Goal: Information Seeking & Learning: Learn about a topic

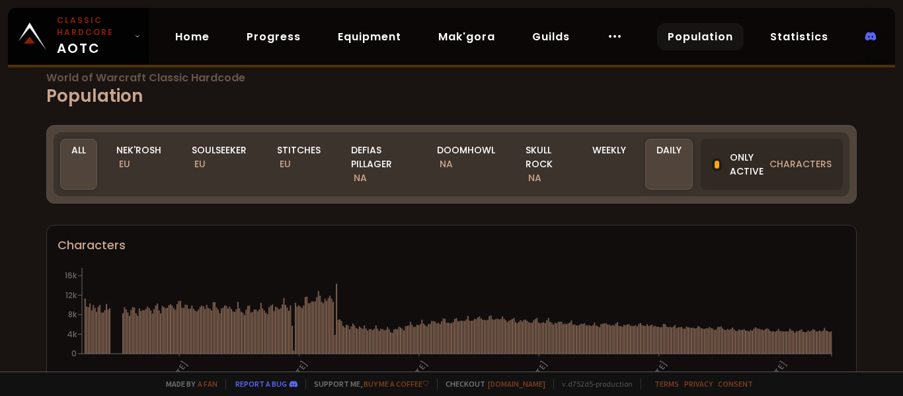
click at [191, 75] on span "World of Warcraft Classic Hardcode" at bounding box center [451, 78] width 811 height 11
click at [337, 112] on div "World of Warcraft Classic Hardcode Population Realm All All Nek'Rosh EU Soulsee…" at bounding box center [451, 186] width 903 height 372
click at [198, 42] on link "Home" at bounding box center [193, 36] width 56 height 27
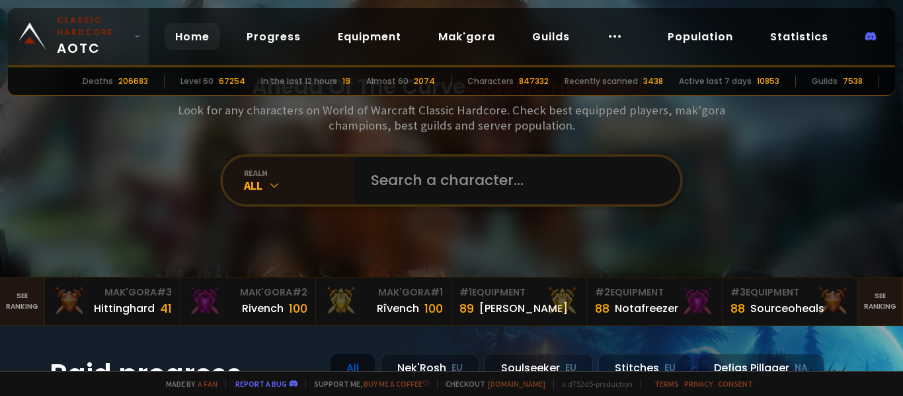
click at [141, 48] on link "Classic Hardcore AOTC" at bounding box center [78, 36] width 141 height 57
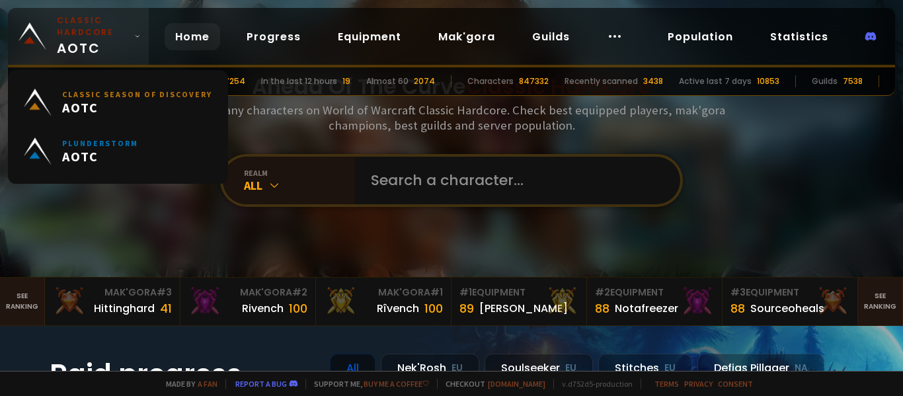
click at [140, 41] on link "Classic Hardcore AOTC" at bounding box center [78, 36] width 141 height 57
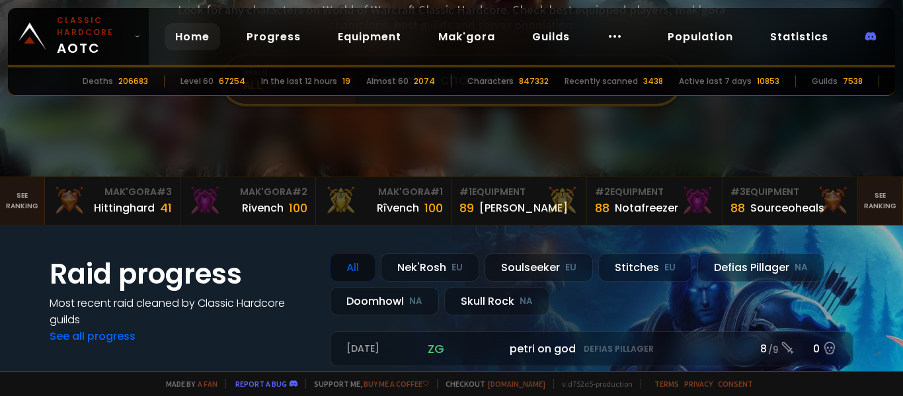
scroll to position [198, 0]
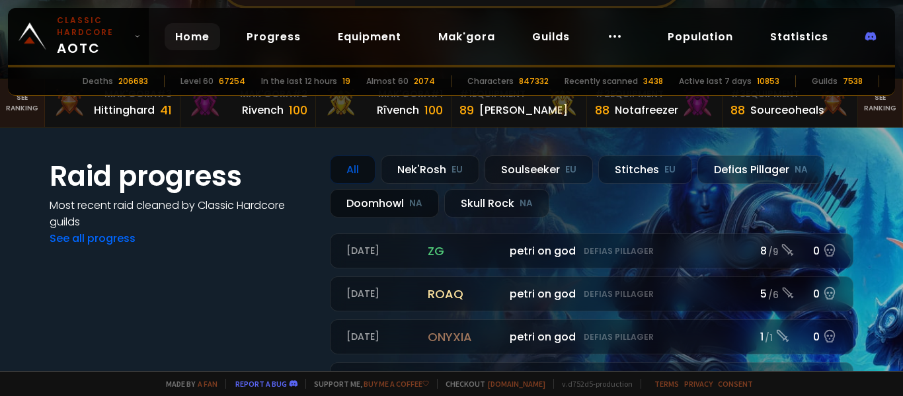
click at [391, 204] on div "Doomhowl NA" at bounding box center [384, 203] width 109 height 28
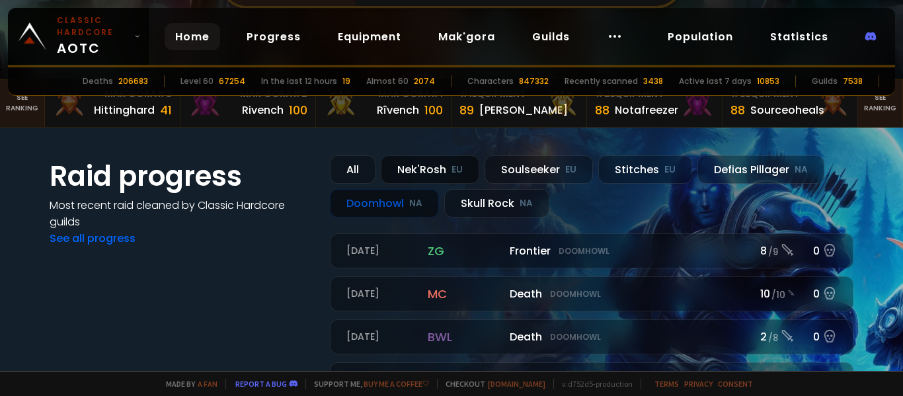
click at [419, 169] on div "Nek'Rosh EU" at bounding box center [430, 169] width 99 height 28
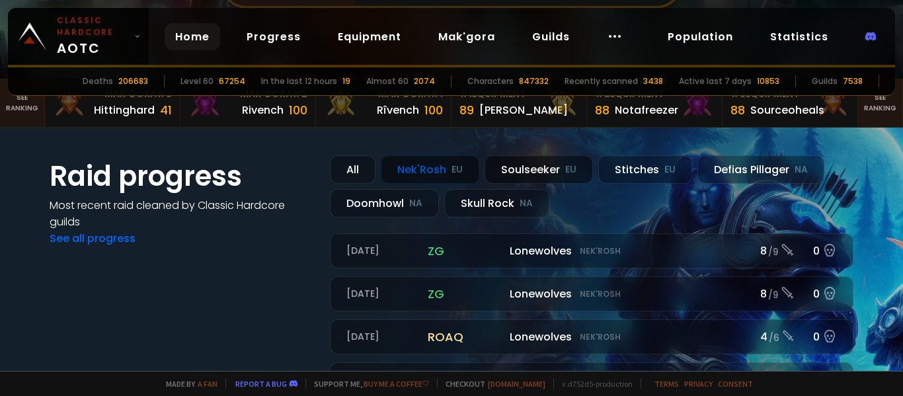
click at [551, 163] on div "Soulseeker EU" at bounding box center [539, 169] width 108 height 28
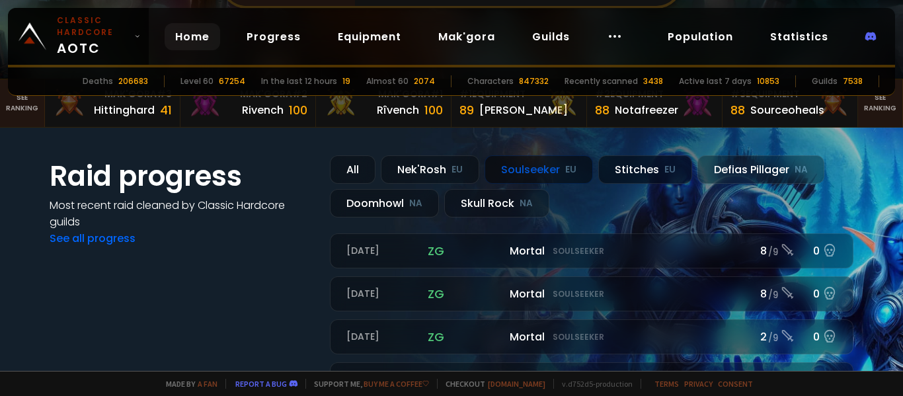
click at [622, 165] on div "Stitches EU" at bounding box center [645, 169] width 94 height 28
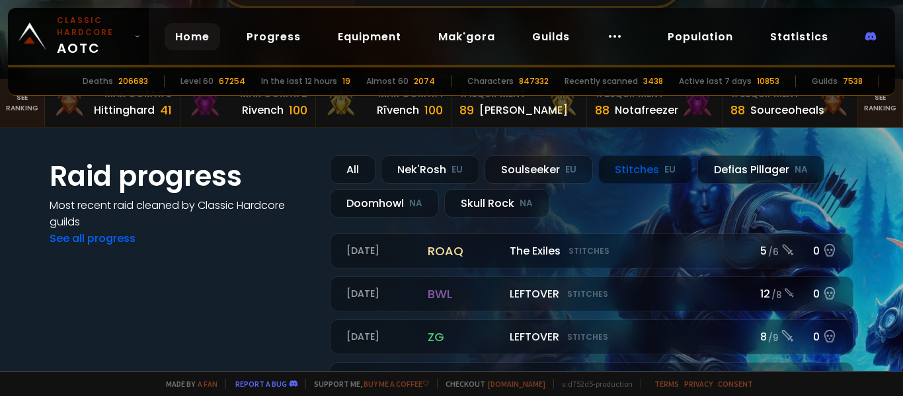
click at [727, 166] on div "Defias Pillager NA" at bounding box center [761, 169] width 127 height 28
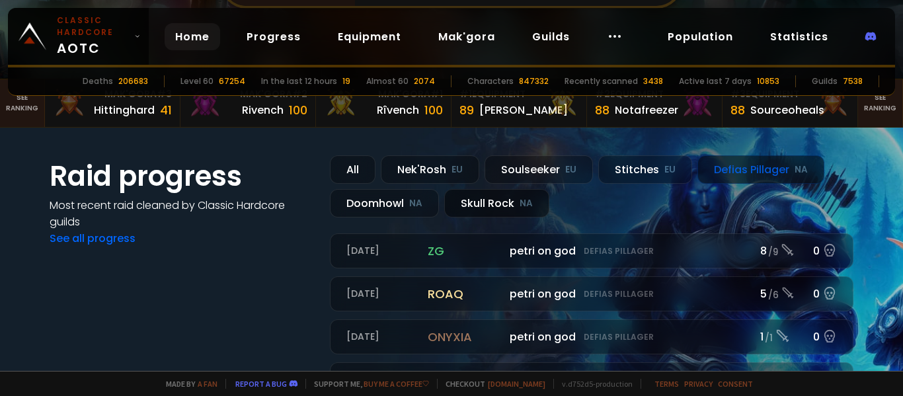
click at [494, 200] on div "Skull Rock NA" at bounding box center [496, 203] width 105 height 28
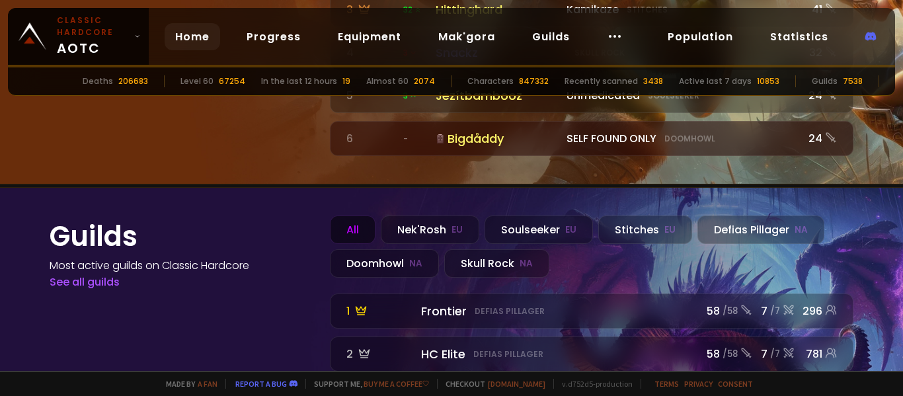
scroll to position [1389, 0]
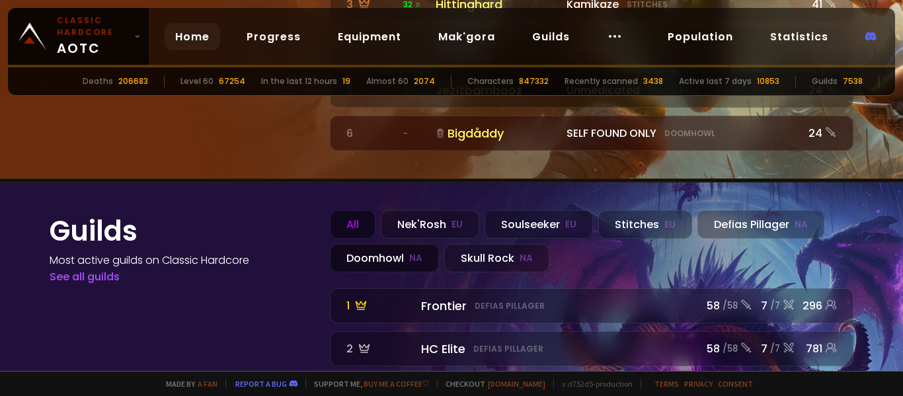
click at [387, 244] on div "Doomhowl NA" at bounding box center [384, 258] width 109 height 28
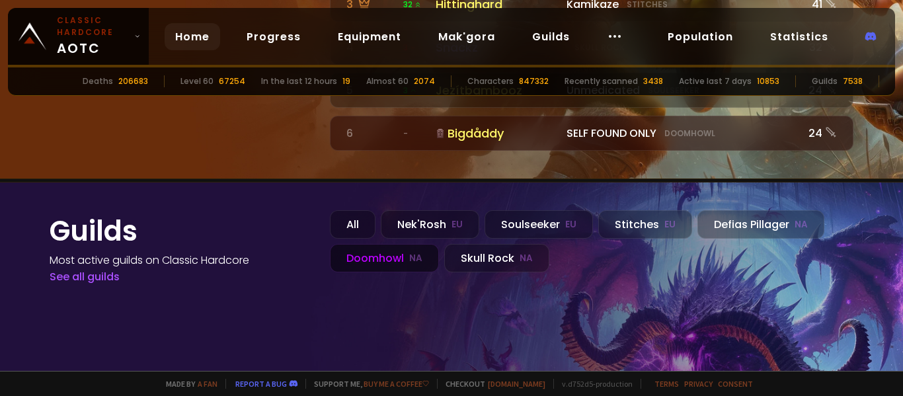
scroll to position [1455, 0]
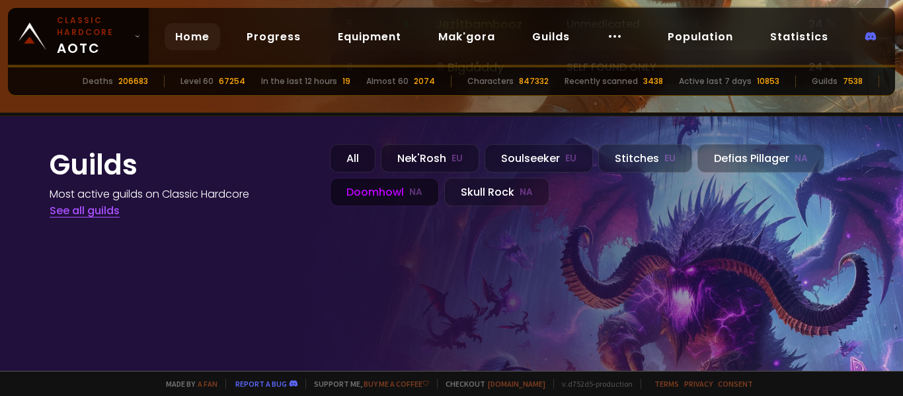
click at [71, 203] on link "See all guilds" at bounding box center [85, 210] width 70 height 15
